Goal: Information Seeking & Learning: Learn about a topic

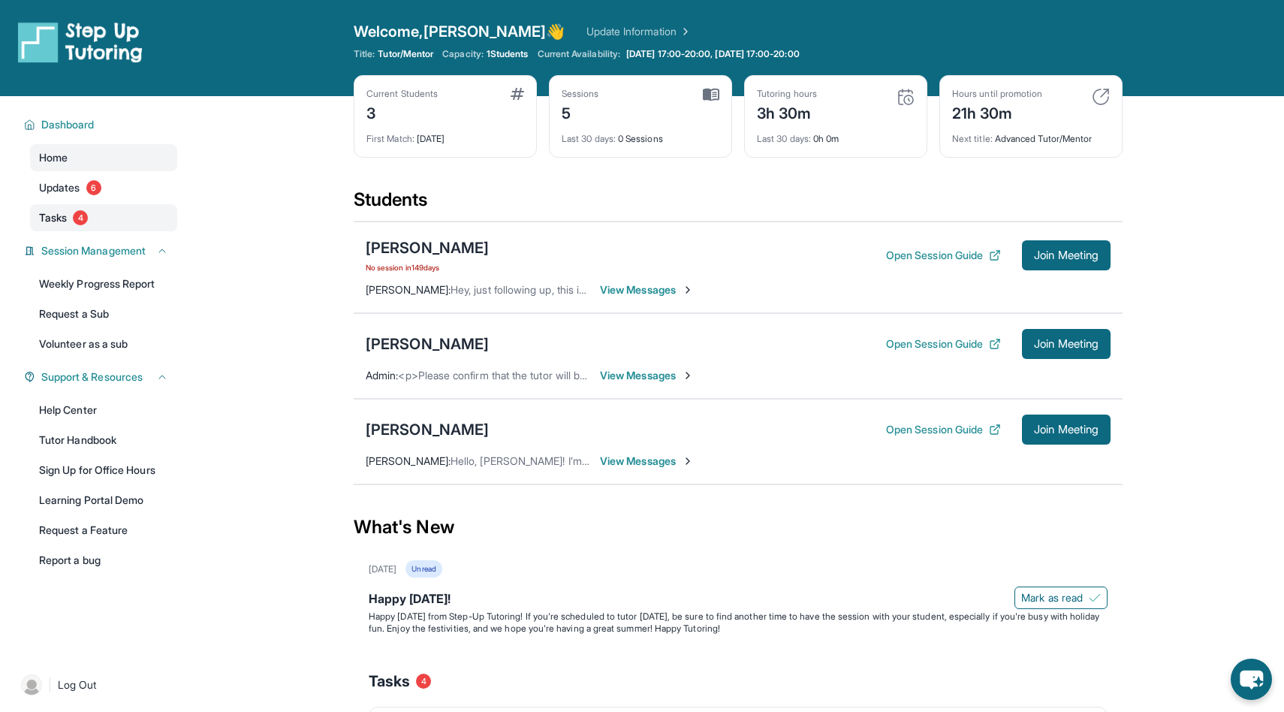
click at [76, 228] on link "Tasks 4" at bounding box center [103, 217] width 147 height 27
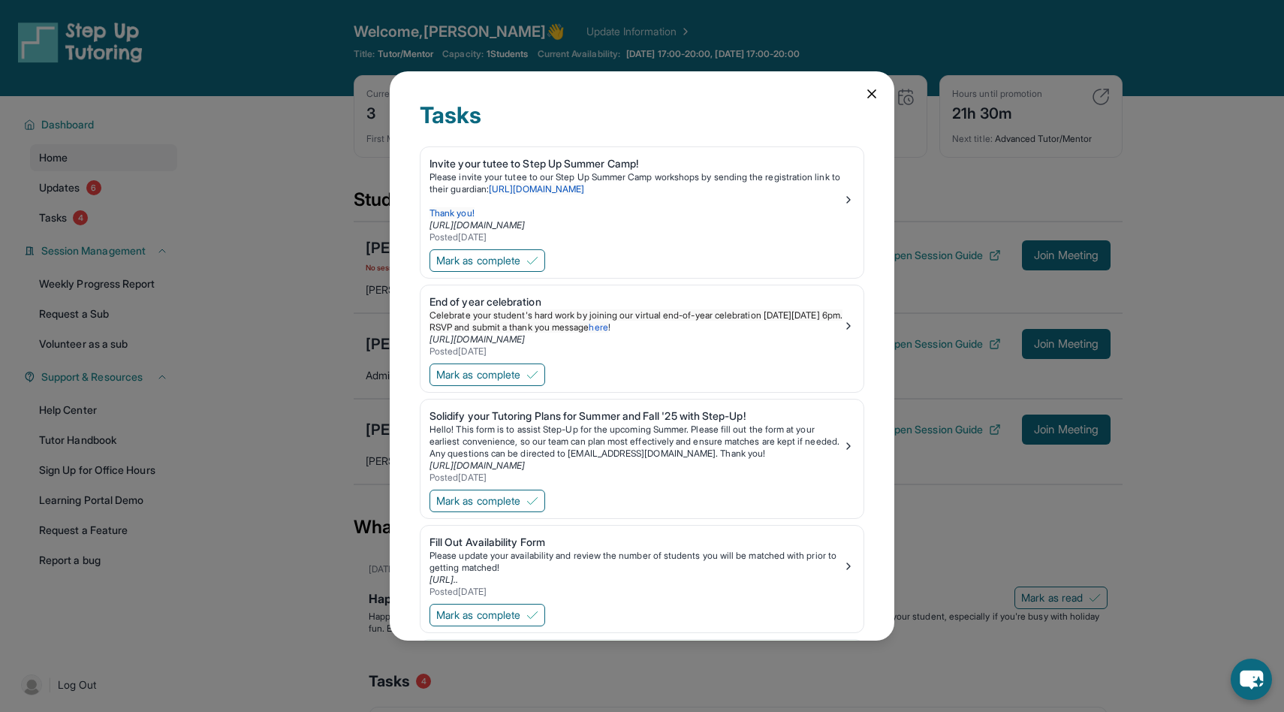
click at [890, 79] on div "Tasks Invite your tutee to Step Up Summer Camp! Please invite your tutee to our…" at bounding box center [642, 355] width 505 height 569
click at [875, 90] on icon at bounding box center [872, 94] width 8 height 8
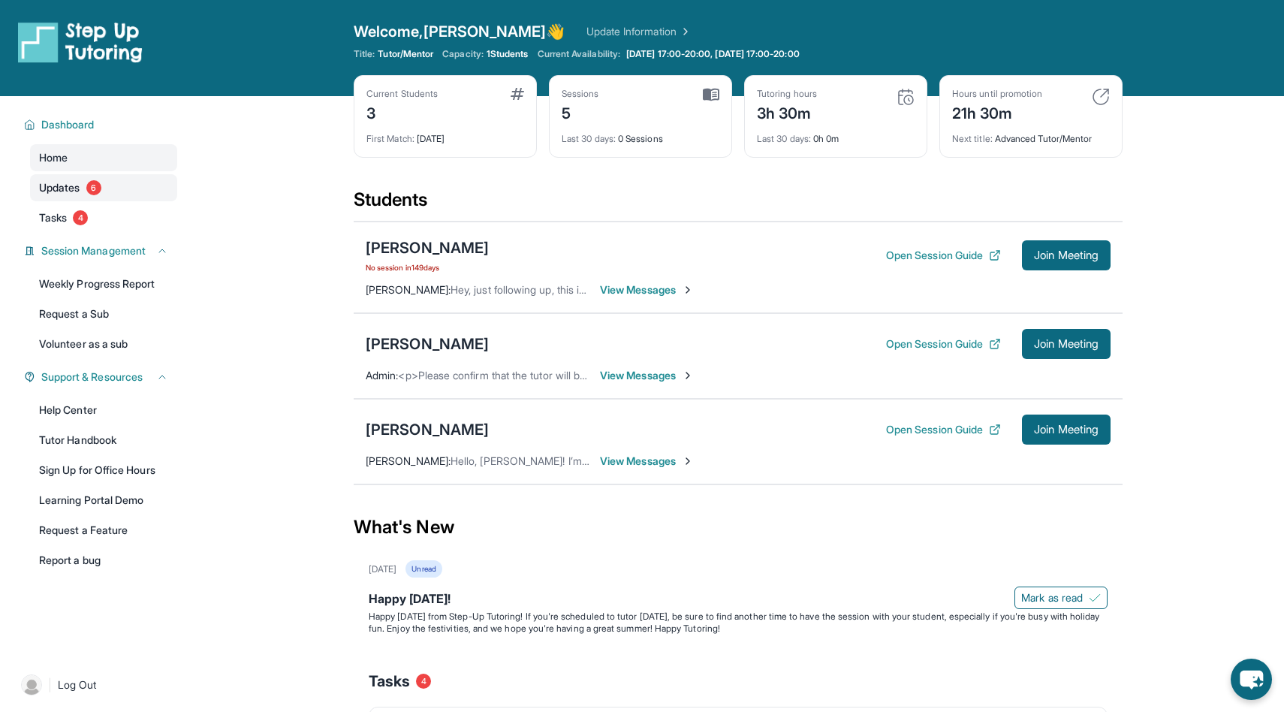
click at [116, 181] on link "Updates 6" at bounding box center [103, 187] width 147 height 27
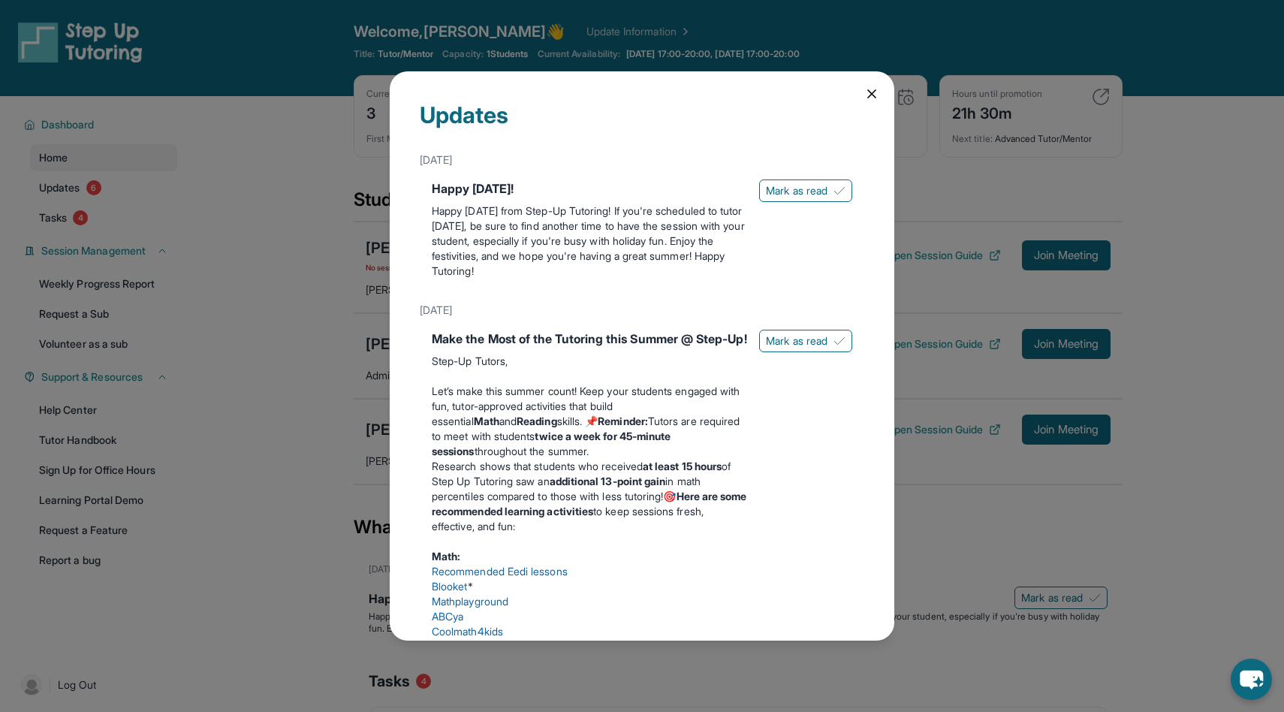
click at [867, 94] on icon at bounding box center [871, 93] width 15 height 15
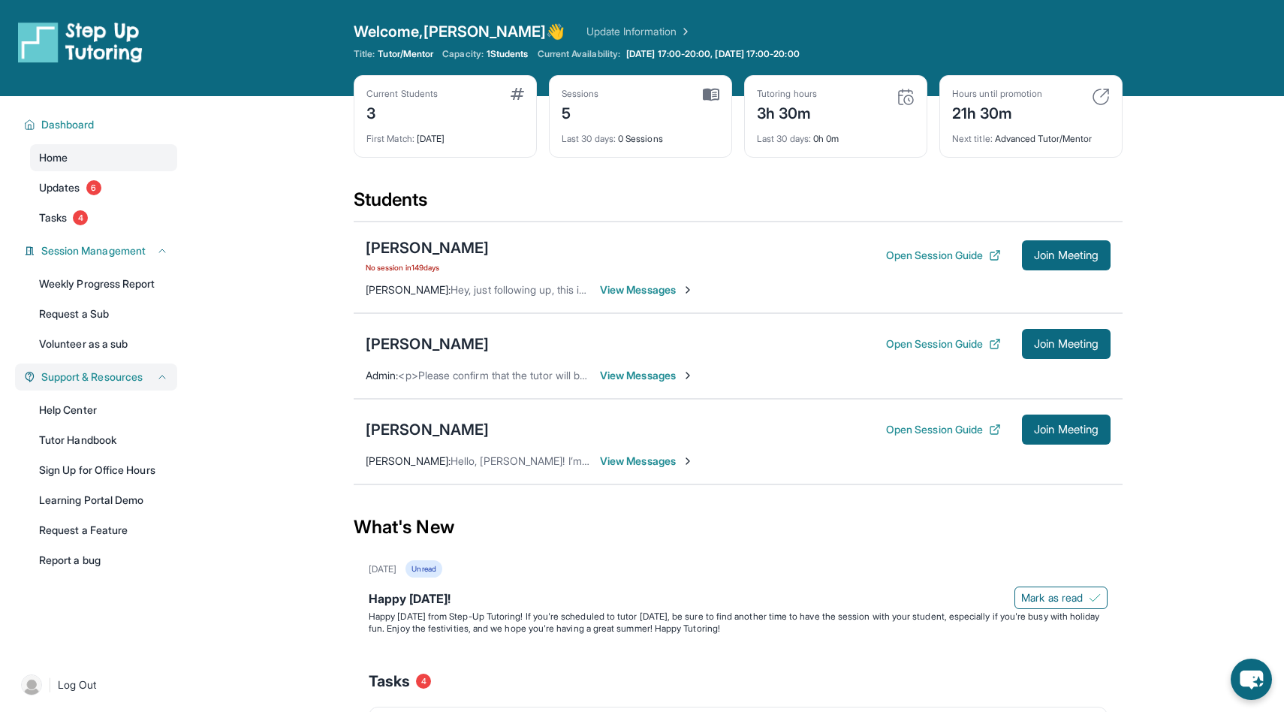
click at [160, 379] on icon at bounding box center [162, 377] width 12 height 12
click at [112, 409] on link "Help Center" at bounding box center [103, 410] width 147 height 27
drag, startPoint x: 514, startPoint y: 430, endPoint x: 349, endPoint y: 430, distance: 165.2
click at [349, 430] on main "Current Students 3 First Match : [DATE] Sessions 5 Last 30 days : 0 Sessions Tu…" at bounding box center [738, 656] width 1092 height 1121
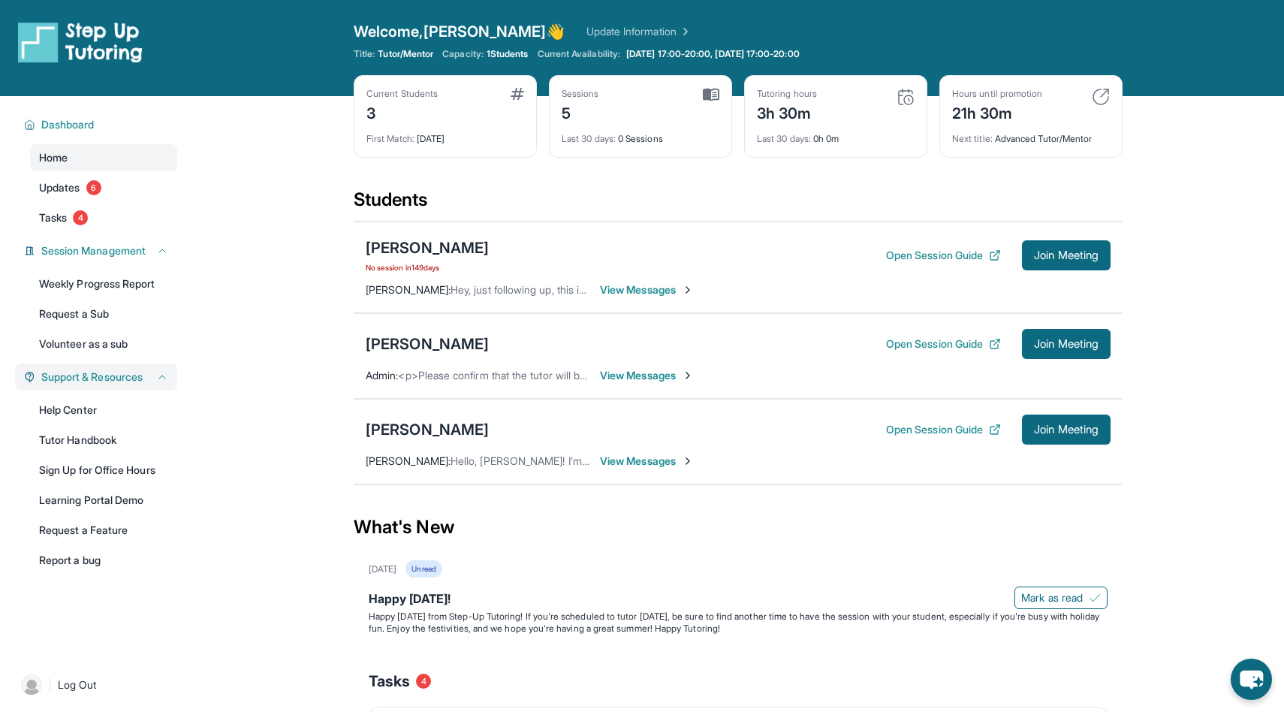
copy div "[PERSON_NAME]"
drag, startPoint x: 516, startPoint y: 345, endPoint x: 348, endPoint y: 344, distance: 167.5
click at [349, 344] on main "Current Students 3 First Match : [DATE] Sessions 5 Last 30 days : 0 Sessions Tu…" at bounding box center [738, 656] width 1092 height 1121
copy div "[PERSON_NAME]"
